Goal: Use online tool/utility: Utilize a website feature to perform a specific function

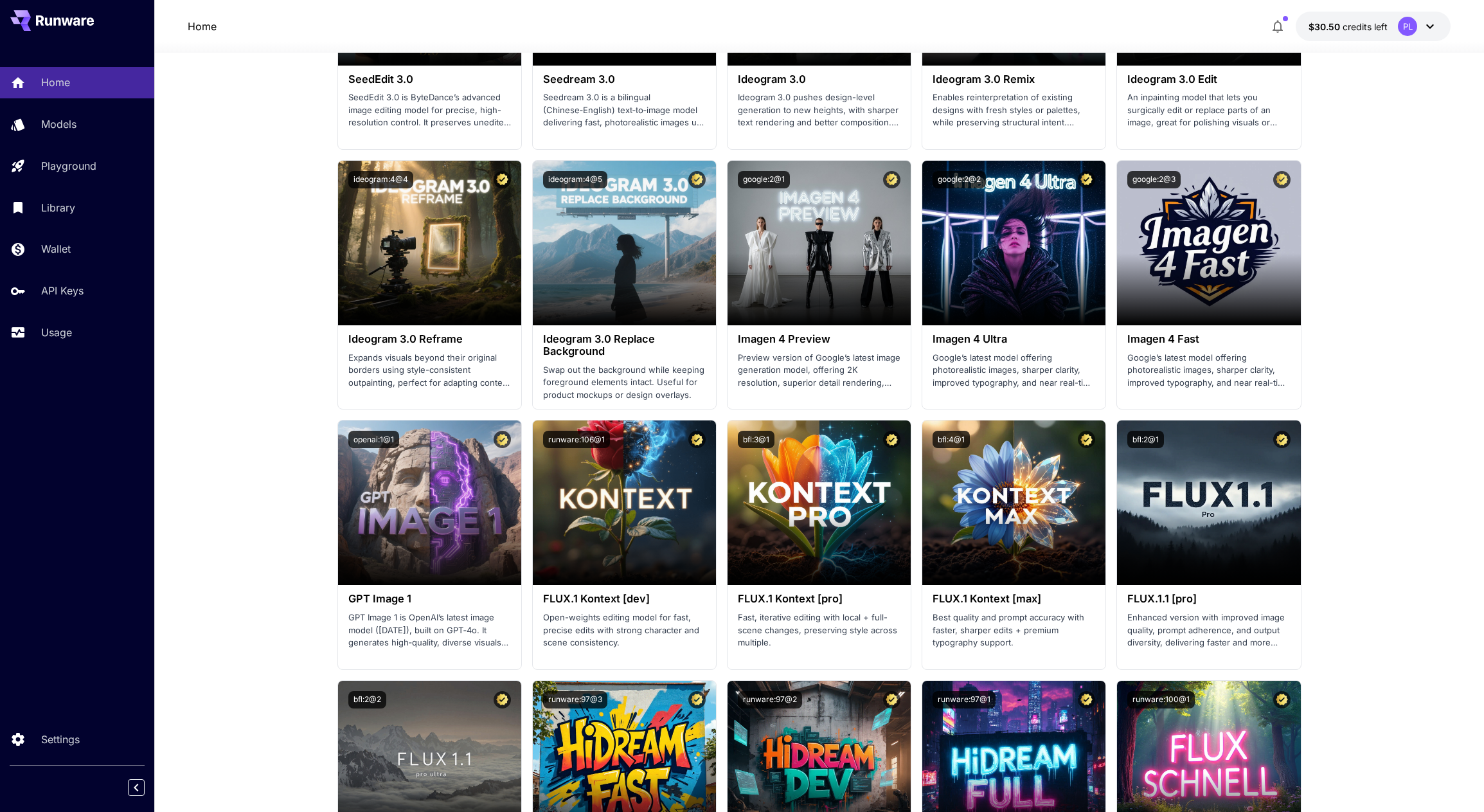
scroll to position [2005, 0]
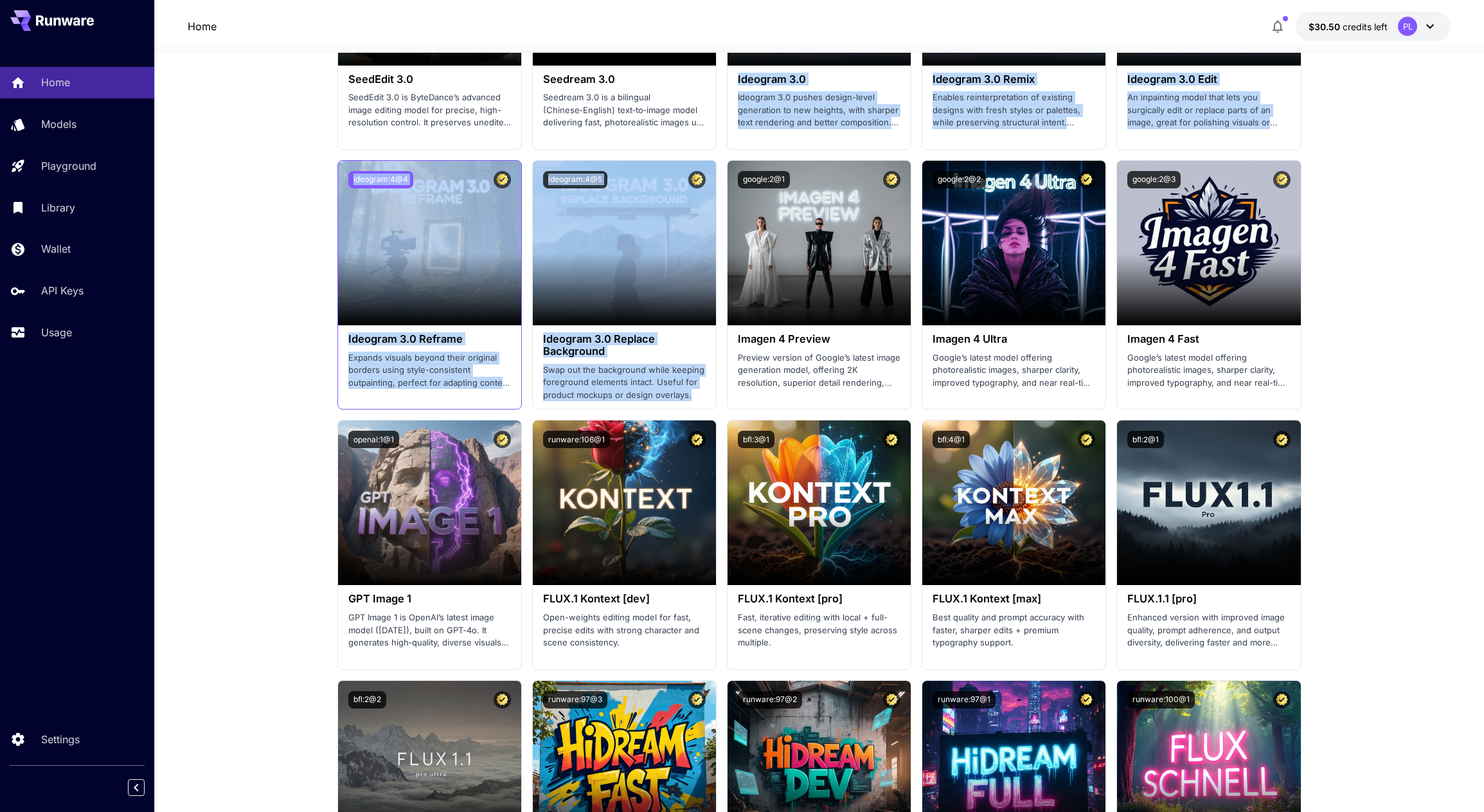
drag, startPoint x: 690, startPoint y: 396, endPoint x: 384, endPoint y: 170, distance: 380.4
click at [483, 160] on section "Launch in Playground bytedance:5@0 Seedream 4.0 Next-gen multimodal AI model fo…" at bounding box center [819, 414] width 964 height 1549
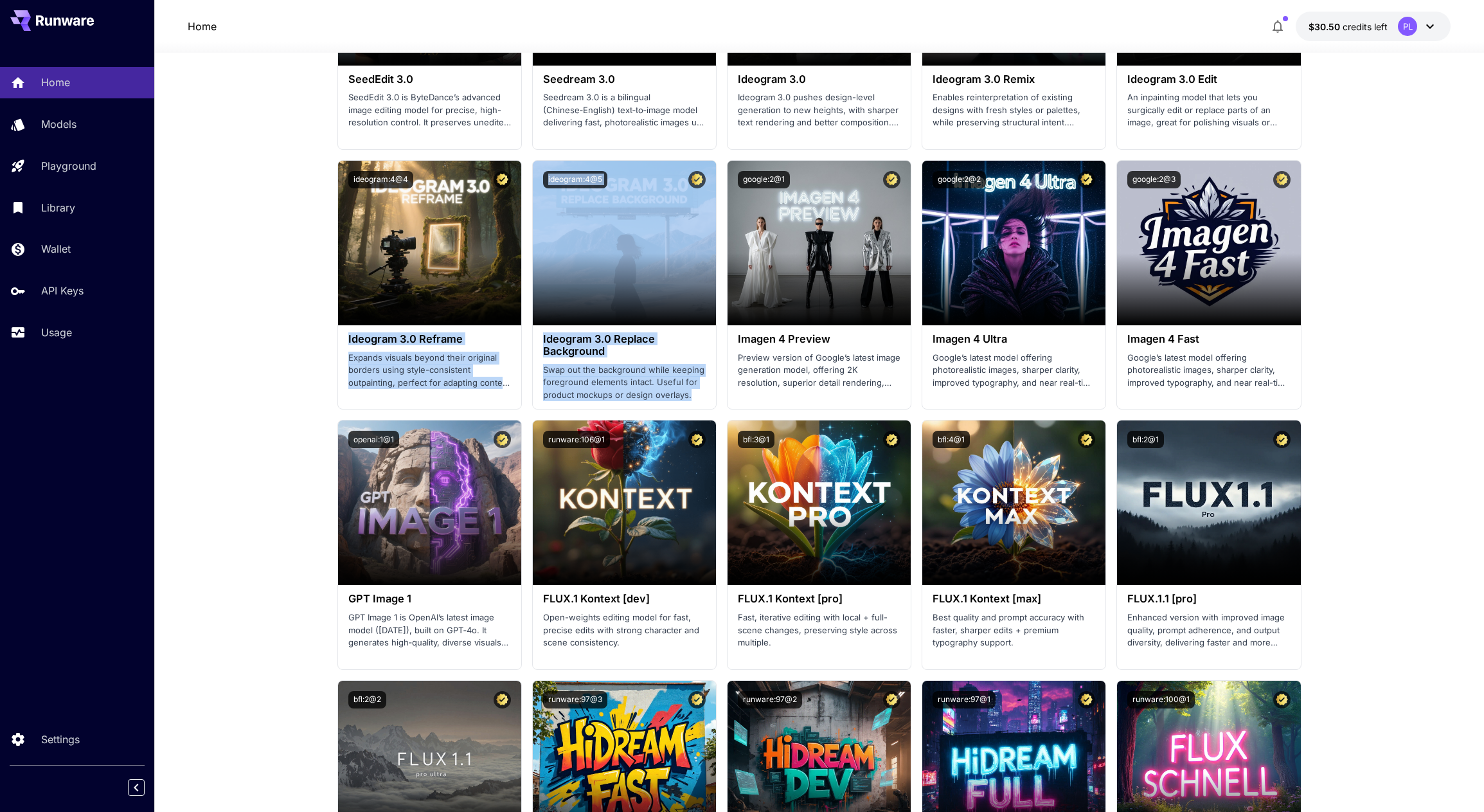
click at [228, 201] on section "Welcome to Runware! Check out your usage stats and API key performance at a gla…" at bounding box center [819, 54] width 1330 height 4013
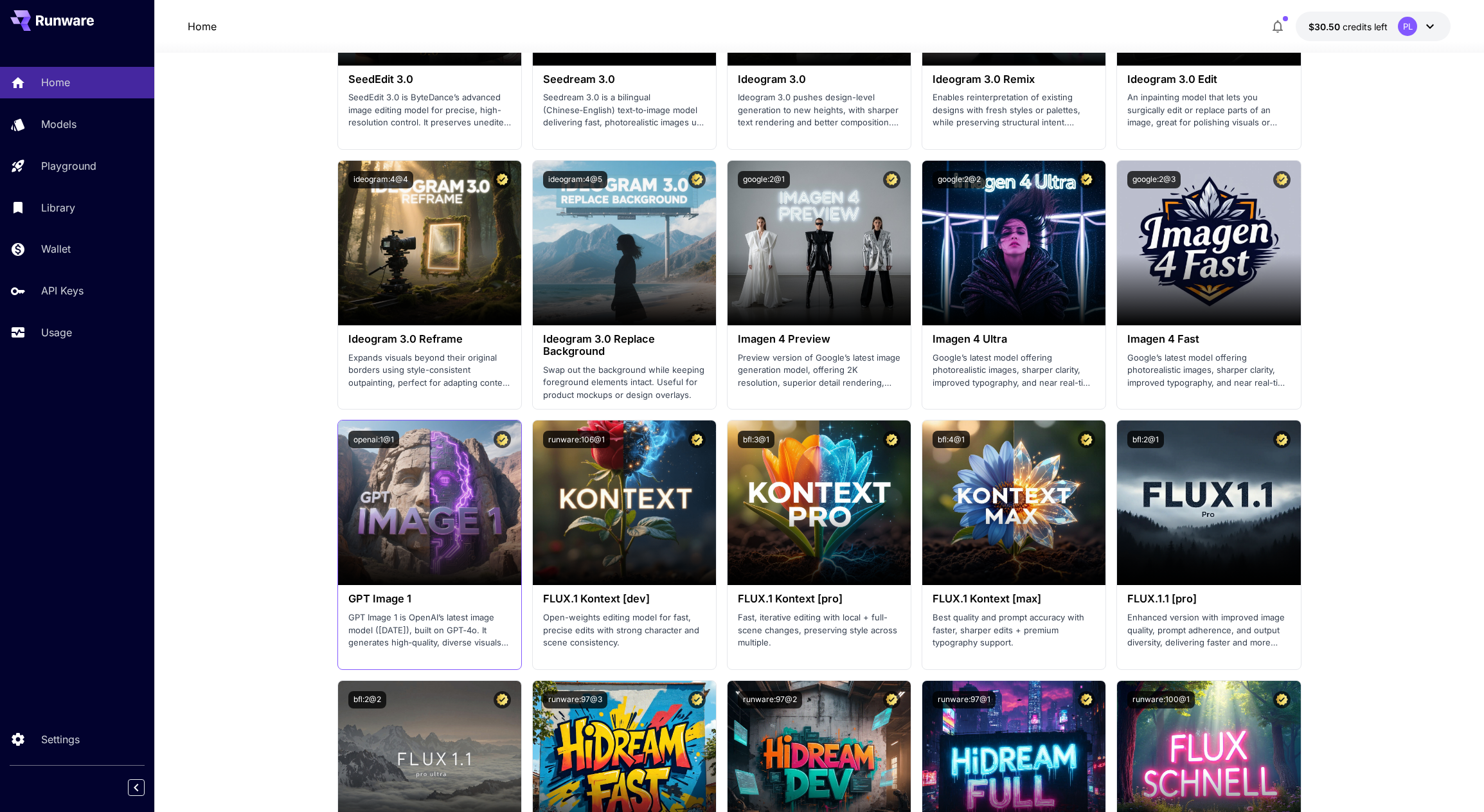
click at [391, 601] on h3 "GPT Image 1" at bounding box center [430, 598] width 163 height 12
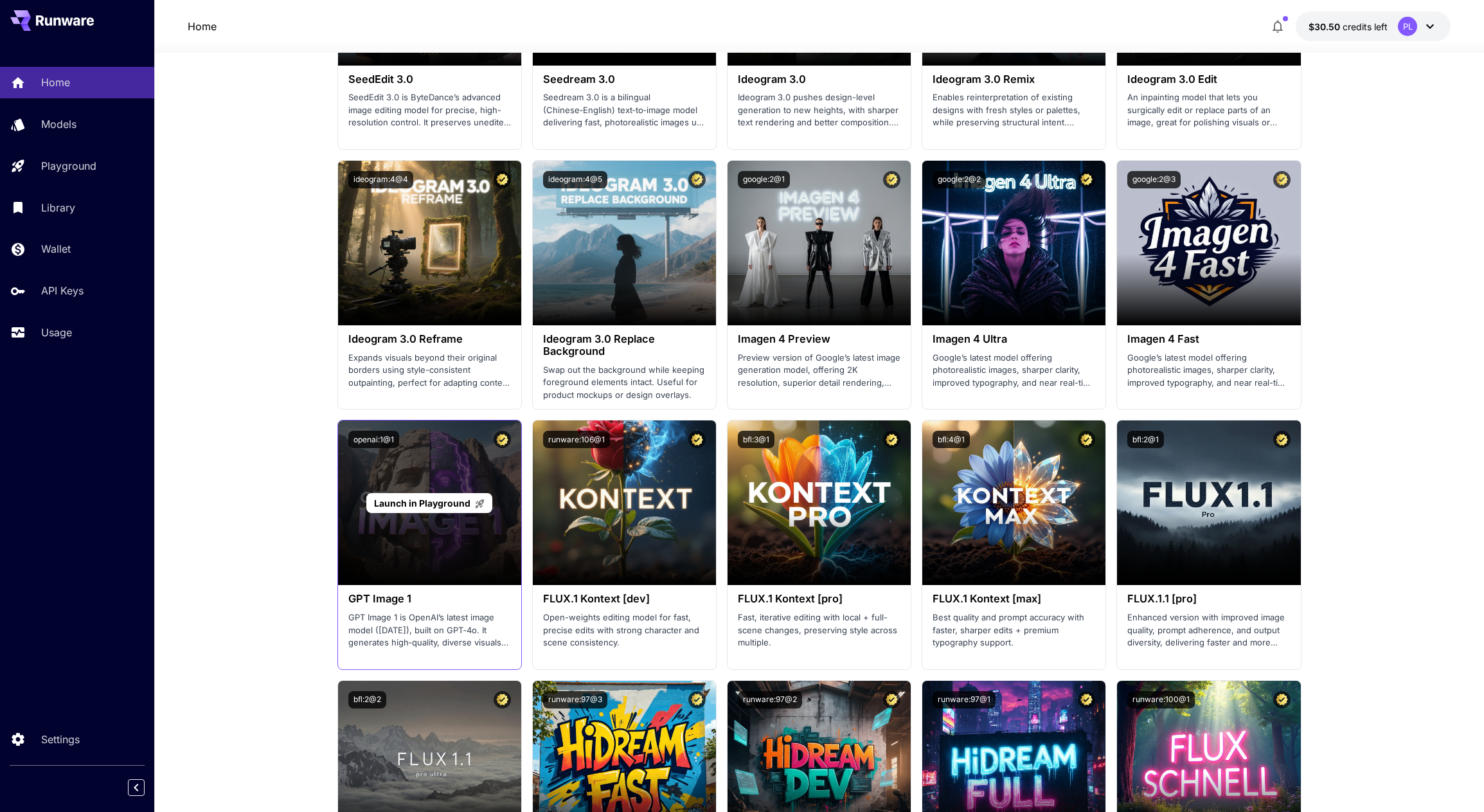
click at [413, 466] on div "Launch in Playground" at bounding box center [429, 502] width 183 height 164
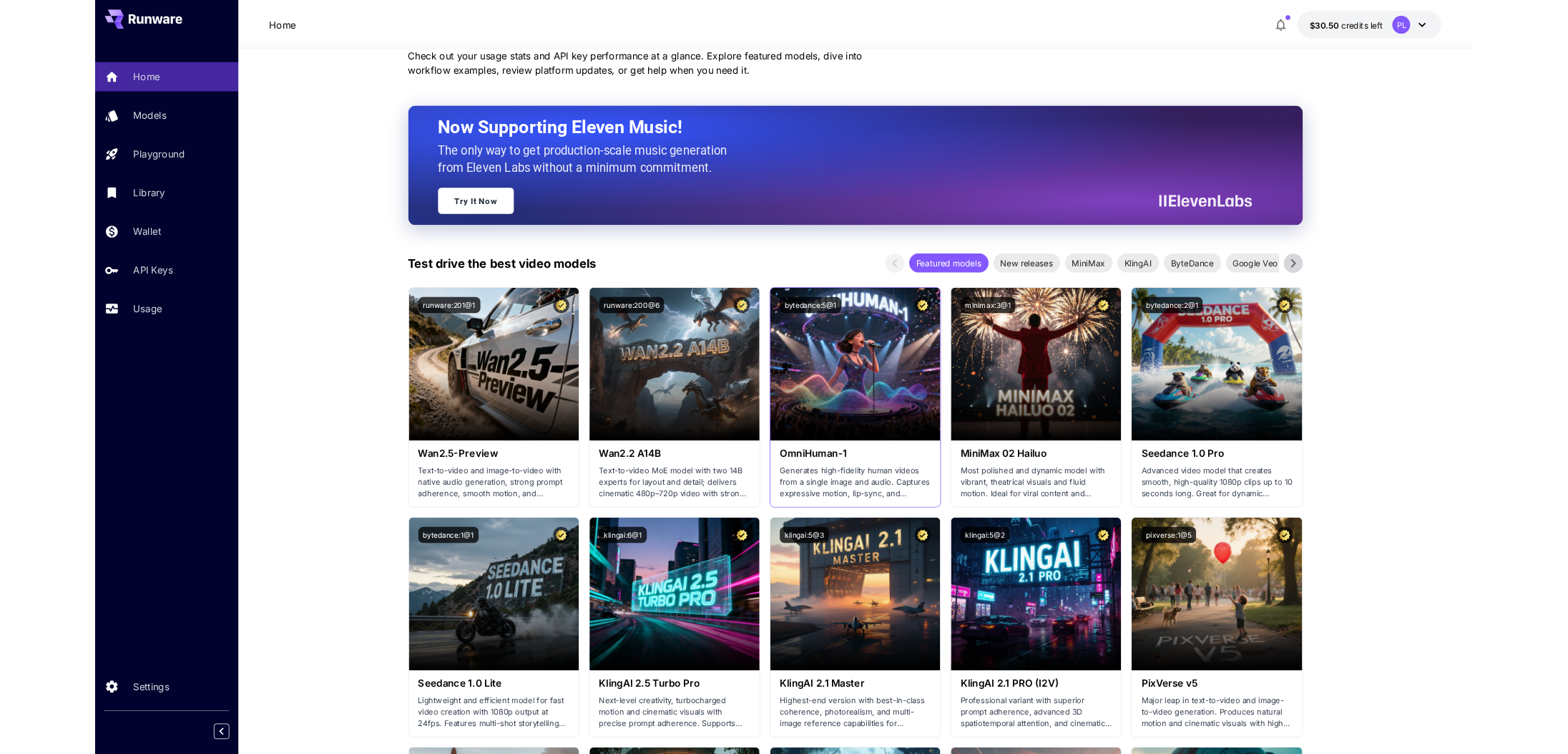
scroll to position [0, 0]
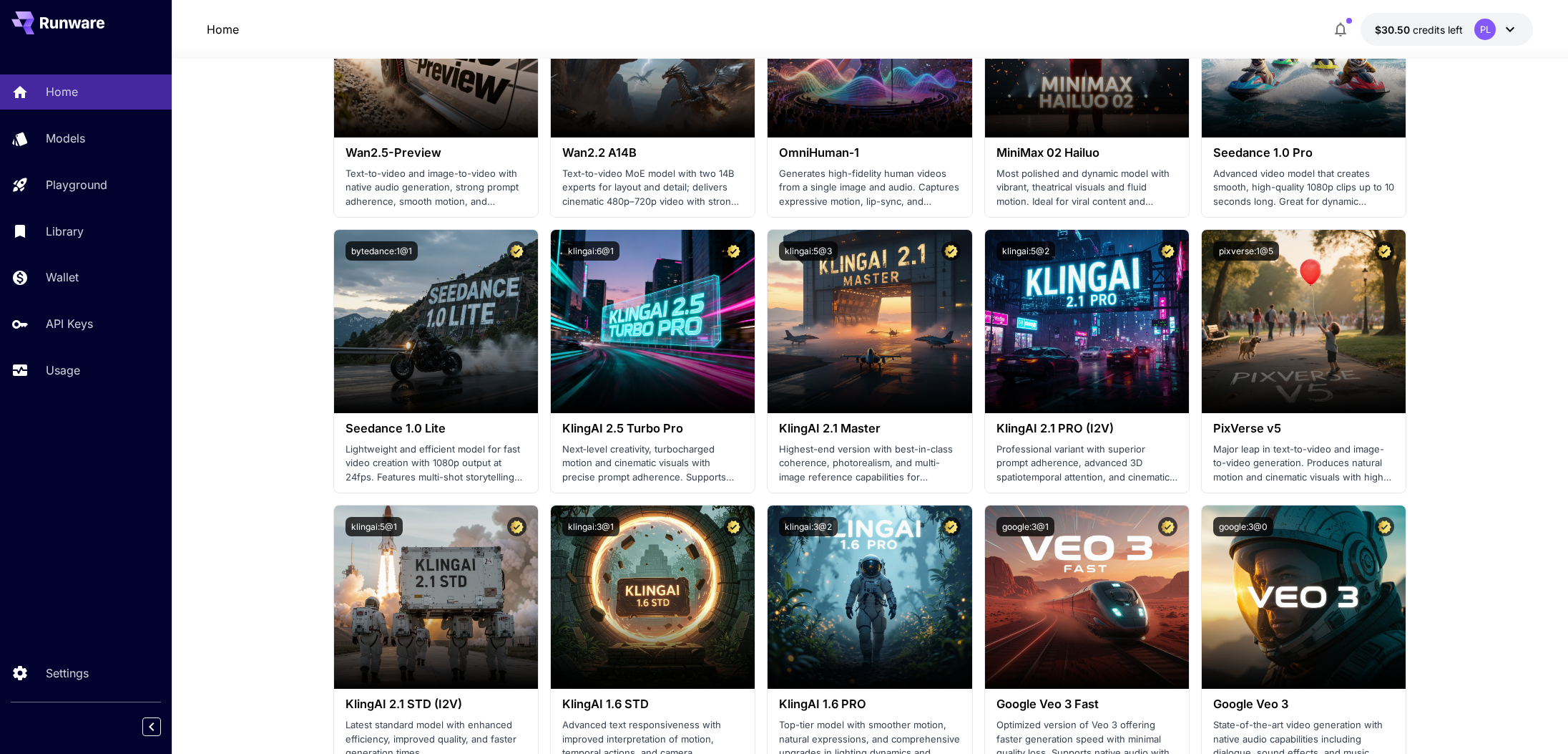
scroll to position [515, 0]
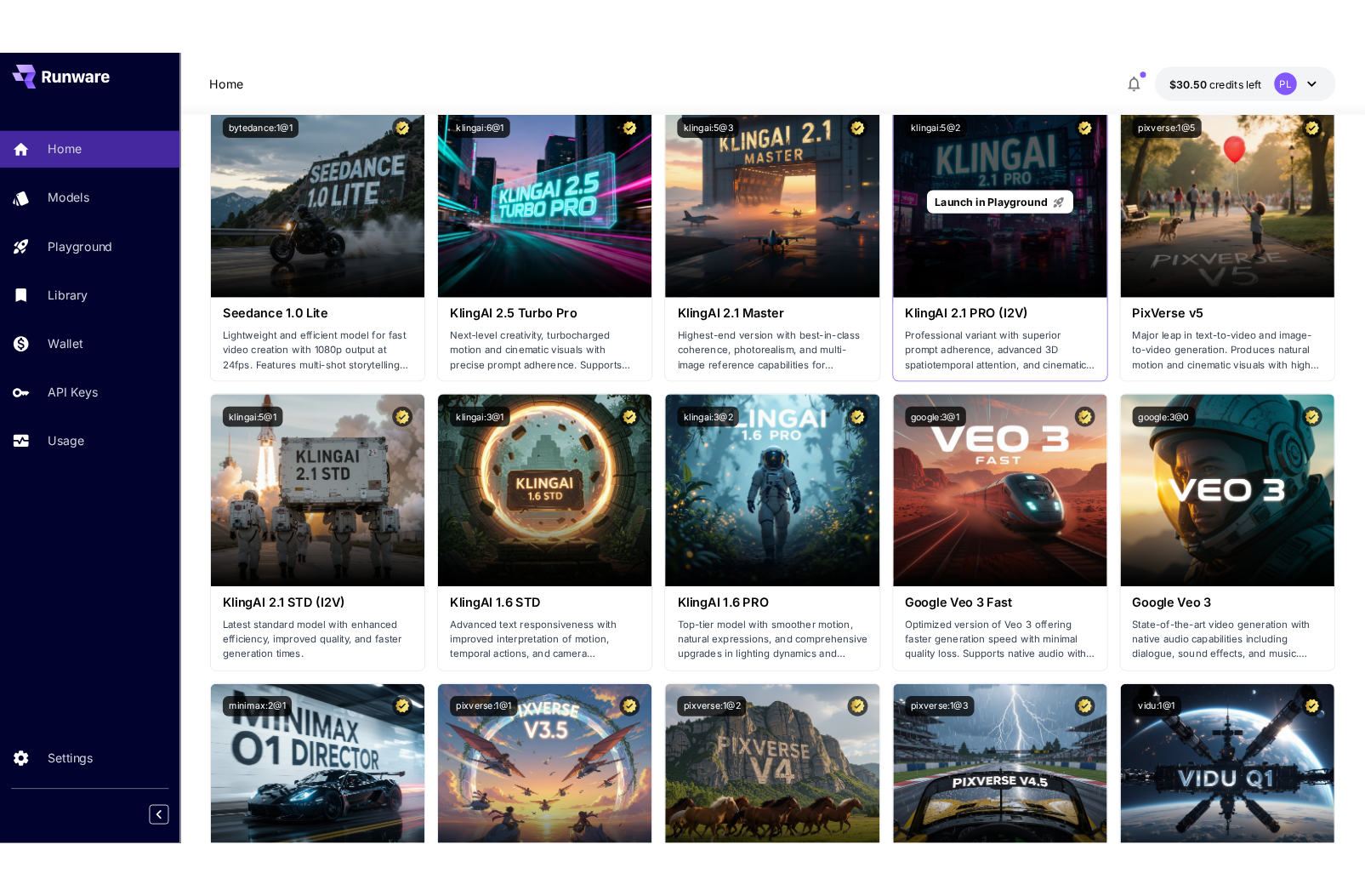
scroll to position [919, 0]
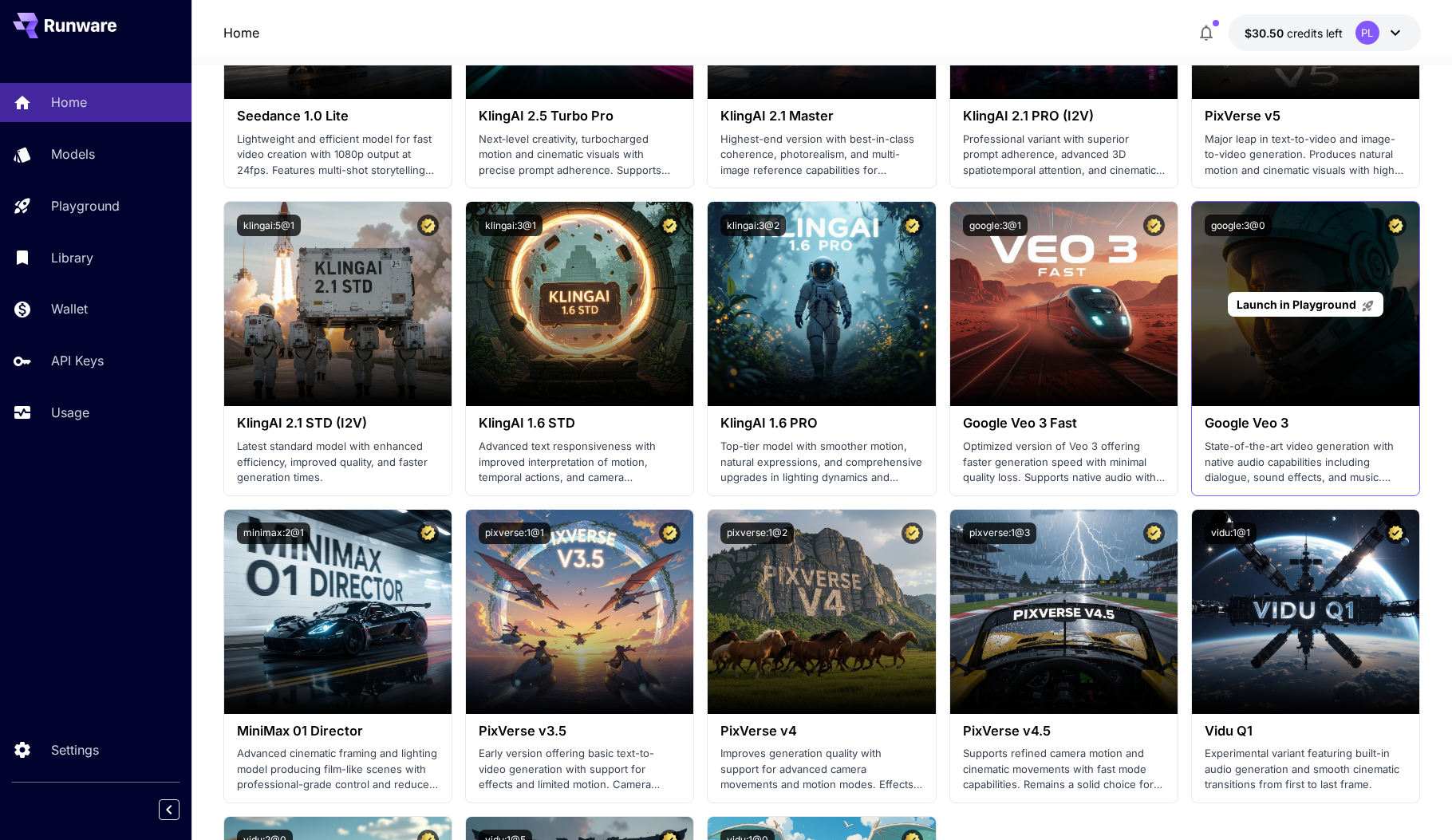
click at [1284, 251] on div "Launch in Playground" at bounding box center [1305, 304] width 227 height 204
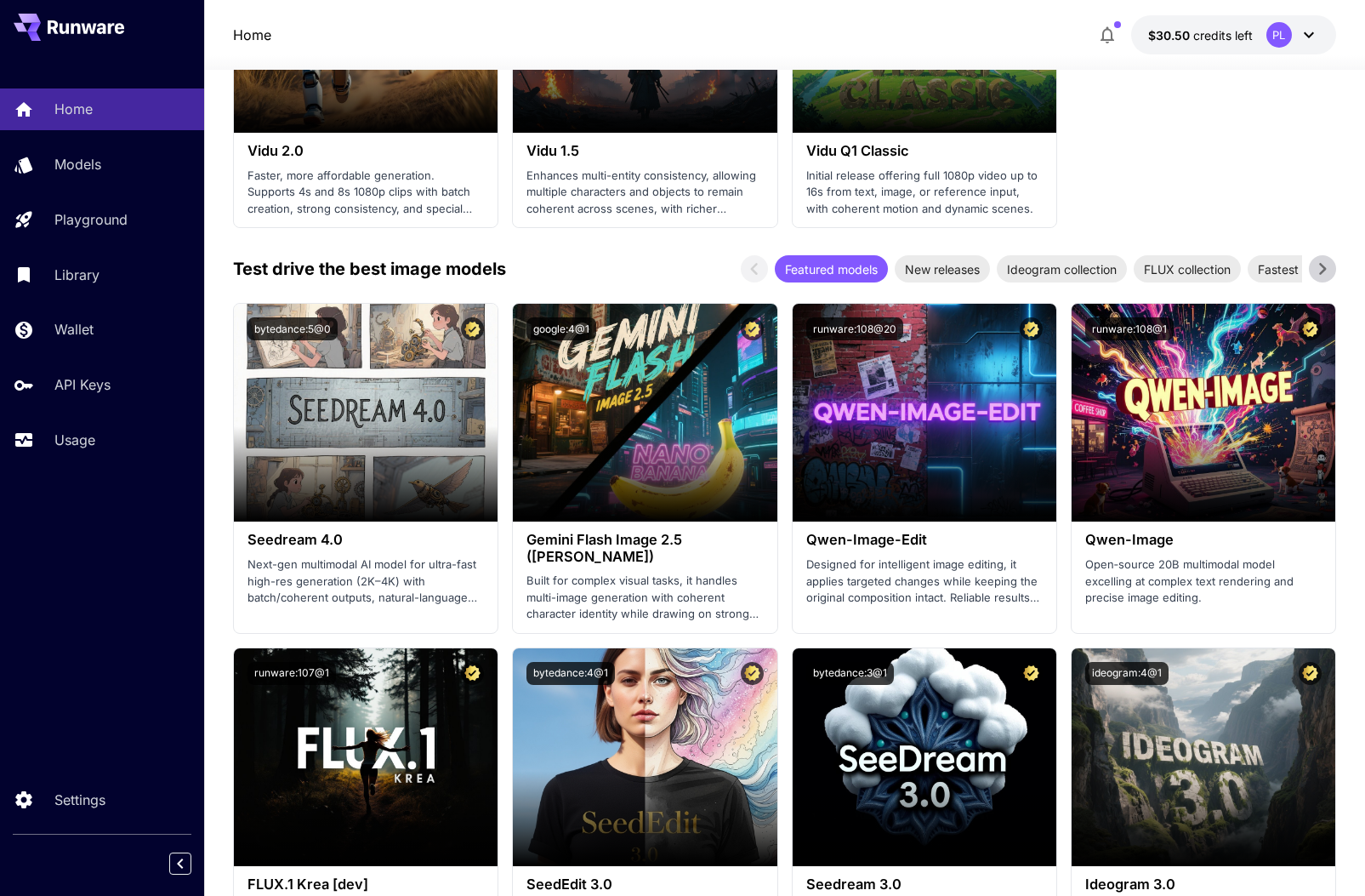
scroll to position [2348, 0]
